Goal: Find specific page/section: Find specific page/section

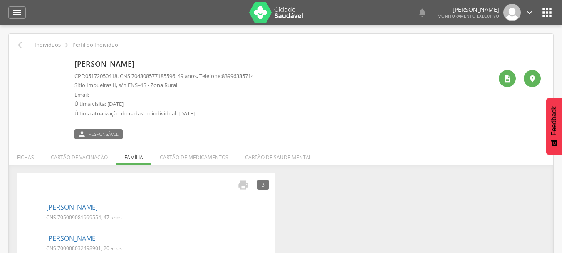
click at [16, 12] on icon "" at bounding box center [17, 12] width 10 height 10
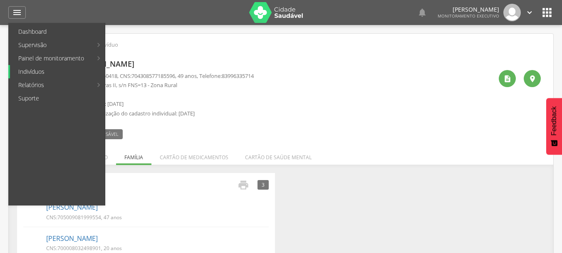
click at [30, 72] on link "Indivíduos" at bounding box center [57, 71] width 95 height 13
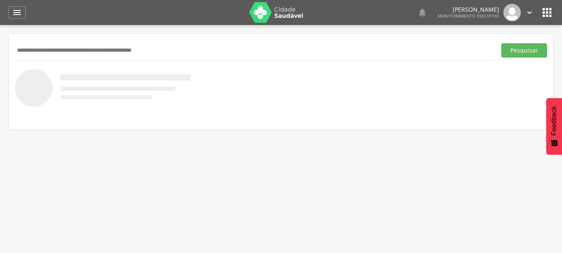
click at [74, 48] on input "text" at bounding box center [254, 50] width 478 height 14
type input "**********"
click at [519, 50] on button "Pesquisar" at bounding box center [525, 50] width 46 height 14
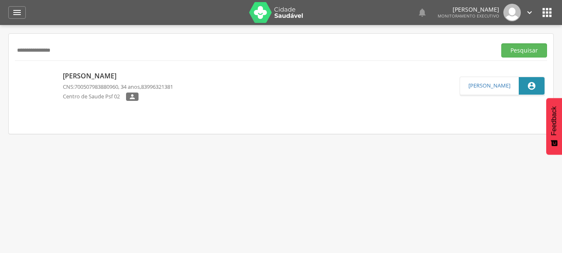
click at [191, 109] on div "[PERSON_NAME] CNS: 700507983880960 , 34 anos, 83996321381 [GEOGRAPHIC_DATA] Psf…" at bounding box center [281, 86] width 545 height 50
click at [170, 107] on div "[PERSON_NAME] CNS: 700507983880960 , 34 anos, 83996321381 [GEOGRAPHIC_DATA] Psf…" at bounding box center [281, 86] width 545 height 50
click at [213, 99] on link "[PERSON_NAME] CNS: 700507983880960 , 34 anos, 83996321381 Centro de Saude Psf 0…" at bounding box center [238, 85] width 443 height 37
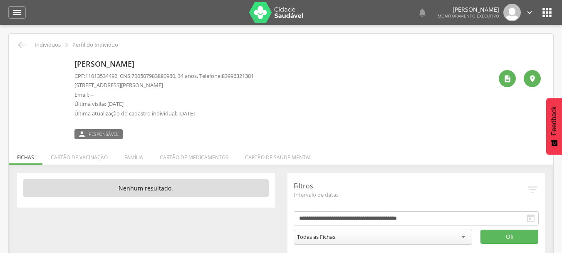
click at [135, 155] on li "Família" at bounding box center [133, 155] width 35 height 20
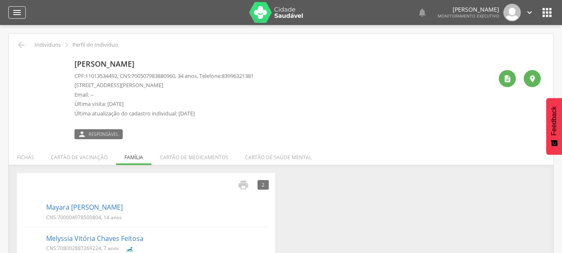
click at [16, 13] on icon "" at bounding box center [17, 12] width 10 height 10
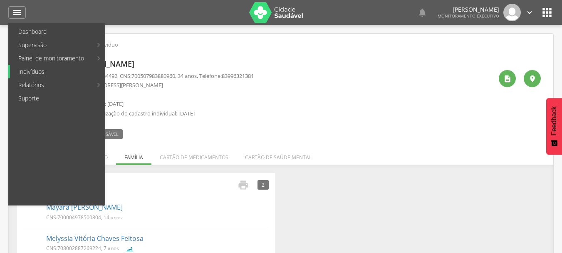
click at [34, 70] on link "Indivíduos" at bounding box center [57, 71] width 95 height 13
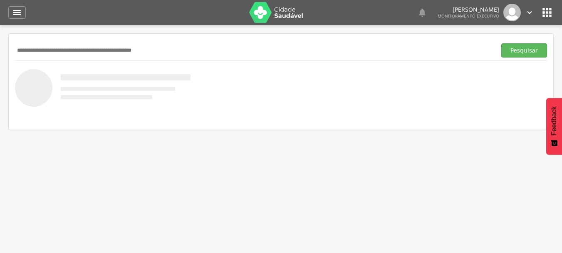
click at [99, 46] on input "text" at bounding box center [254, 50] width 478 height 14
type input "**********"
click at [520, 52] on button "Pesquisar" at bounding box center [525, 50] width 46 height 14
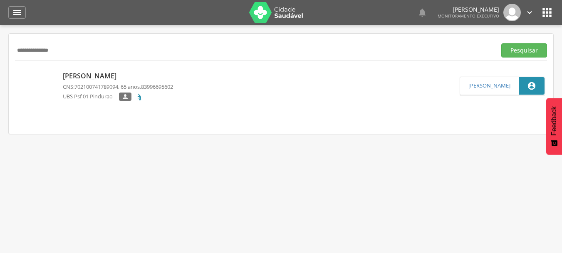
click at [210, 93] on link "[PERSON_NAME] CNS: 702100741789094 , 65 anos, 83996695602 UBS Psf 01 Pindurao " at bounding box center [238, 85] width 443 height 37
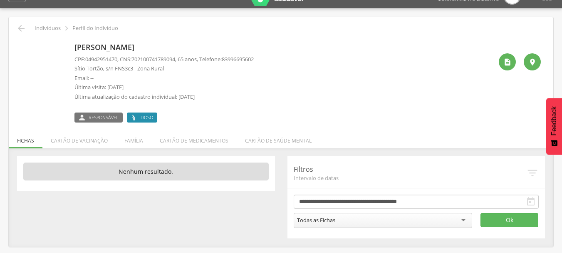
scroll to position [25, 0]
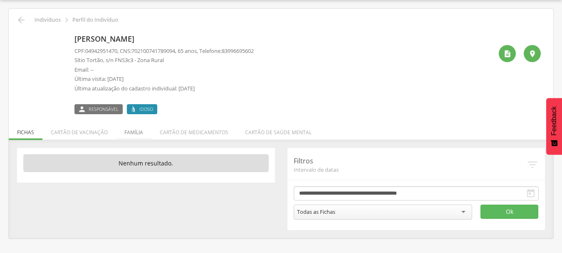
click at [135, 132] on li "Família" at bounding box center [133, 130] width 35 height 20
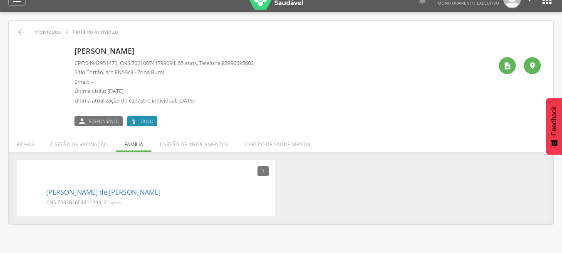
scroll to position [0, 0]
